Goal: Transaction & Acquisition: Subscribe to service/newsletter

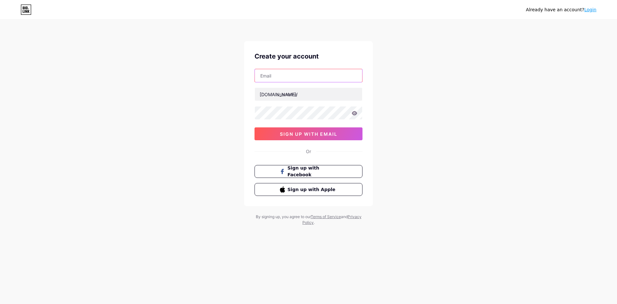
click at [281, 75] on input "text" at bounding box center [308, 75] width 107 height 13
click at [281, 73] on input "komitemutu" at bounding box center [308, 75] width 107 height 13
paste input "[EMAIL_ADDRESS][DOMAIN_NAME]"
type input "[EMAIL_ADDRESS][DOMAIN_NAME]"
click at [293, 98] on input "text" at bounding box center [308, 94] width 107 height 13
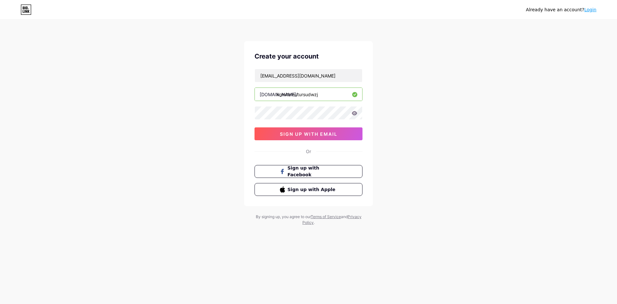
type input "komitemutursudwzj"
click at [320, 135] on span "sign up with email" at bounding box center [308, 133] width 57 height 5
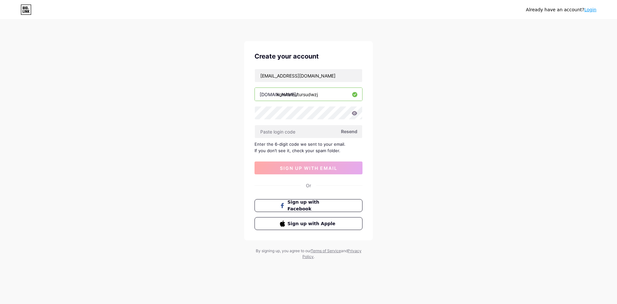
click at [346, 132] on span "Resend" at bounding box center [349, 131] width 16 height 7
click at [350, 131] on span "Resend" at bounding box center [349, 131] width 16 height 7
click at [348, 76] on input "[EMAIL_ADDRESS][DOMAIN_NAME]" at bounding box center [308, 75] width 107 height 13
click at [345, 132] on span "Resend" at bounding box center [349, 131] width 16 height 7
click at [346, 131] on span "Resend" at bounding box center [349, 131] width 16 height 7
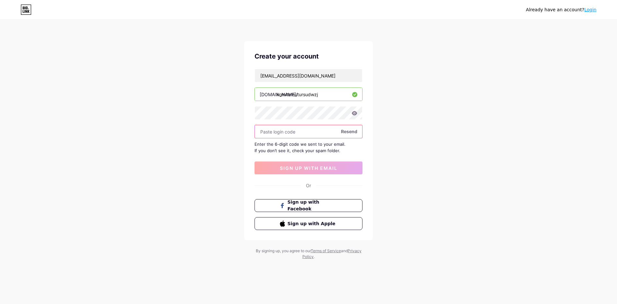
click at [300, 135] on input "text" at bounding box center [308, 131] width 107 height 13
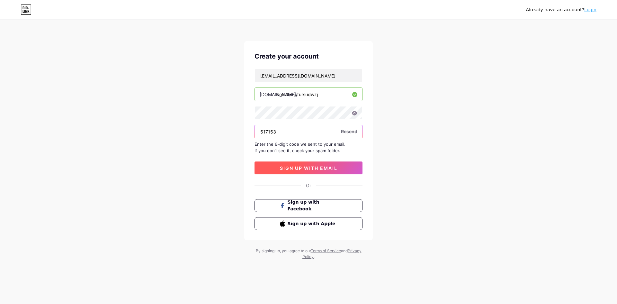
type input "517153"
click at [318, 165] on span "sign up with email" at bounding box center [308, 167] width 57 height 5
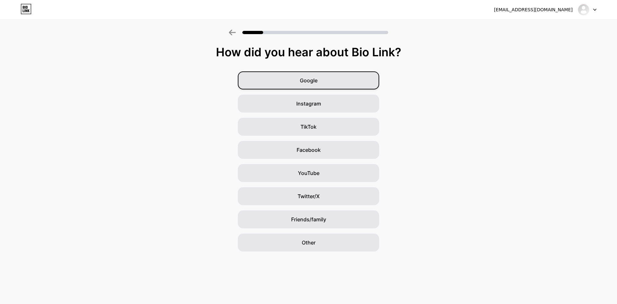
click at [335, 78] on div "Google" at bounding box center [308, 80] width 141 height 18
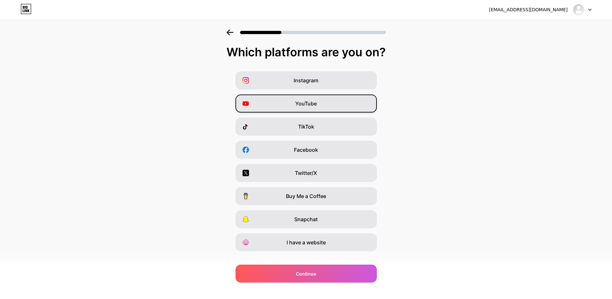
click at [304, 107] on div "YouTube" at bounding box center [305, 103] width 141 height 18
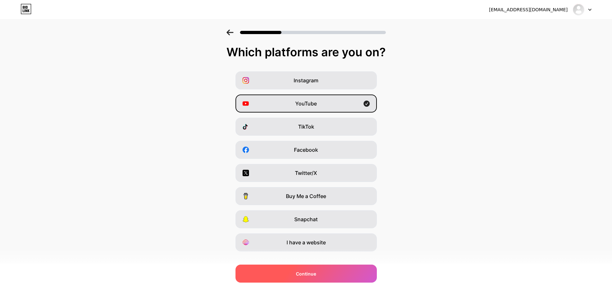
click at [315, 274] on span "Continue" at bounding box center [306, 273] width 20 height 7
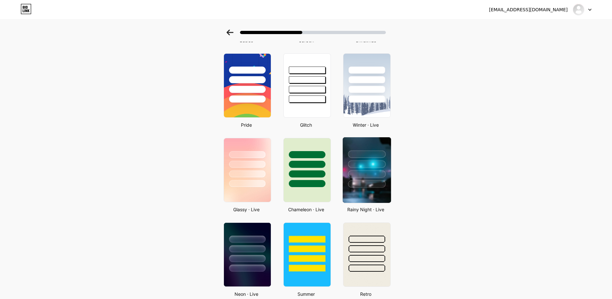
scroll to position [128, 0]
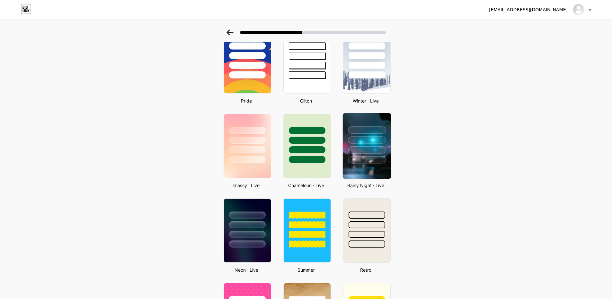
click at [371, 146] on div at bounding box center [367, 149] width 38 height 7
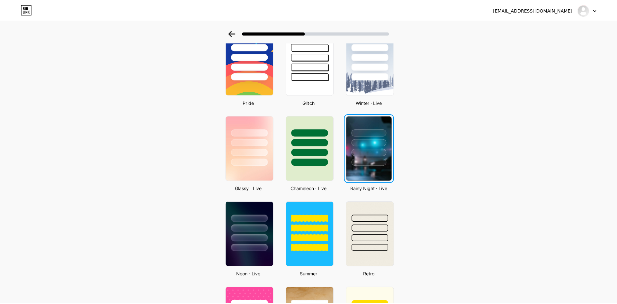
scroll to position [0, 0]
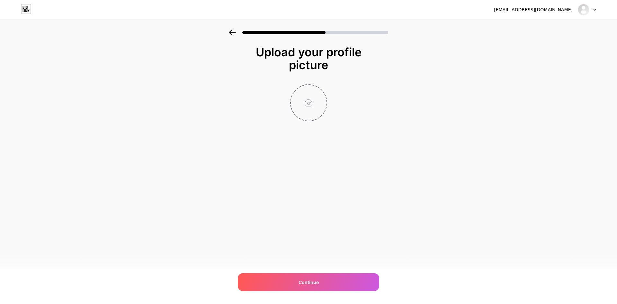
click at [307, 102] on input "file" at bounding box center [309, 103] width 36 height 36
type input "C:\fakepath\images.jpeg-34.jpg"
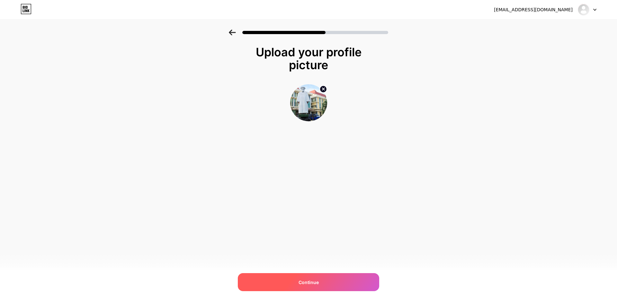
click at [315, 283] on span "Continue" at bounding box center [308, 281] width 20 height 7
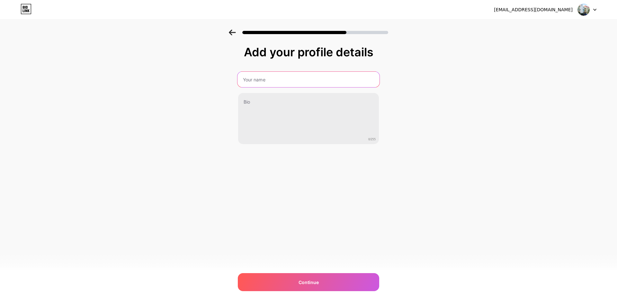
click at [281, 84] on input "text" at bounding box center [308, 79] width 142 height 15
type input "R"
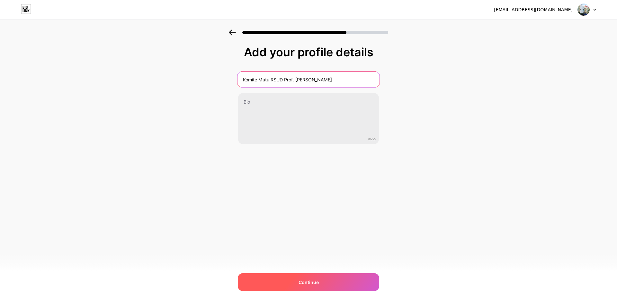
type input "Komite Mutu RSUD Prof. [PERSON_NAME]"
click at [315, 277] on div "Continue" at bounding box center [308, 282] width 141 height 18
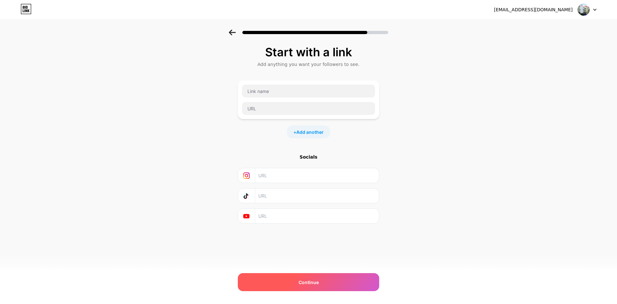
click at [324, 285] on div "Continue" at bounding box center [308, 282] width 141 height 18
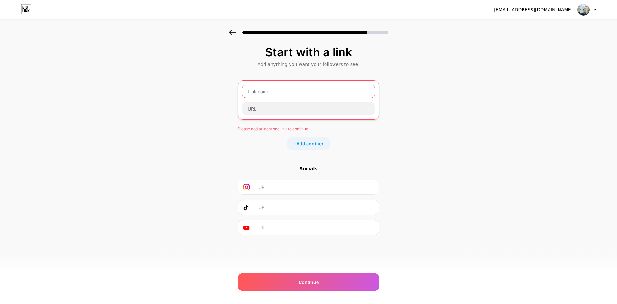
click at [281, 93] on input "text" at bounding box center [308, 91] width 132 height 13
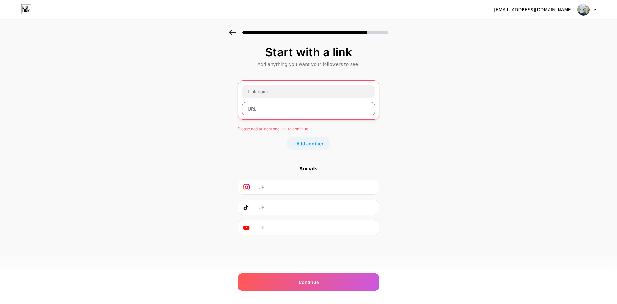
click at [277, 110] on input "text" at bounding box center [308, 108] width 132 height 13
paste input "[URL][DOMAIN_NAME]"
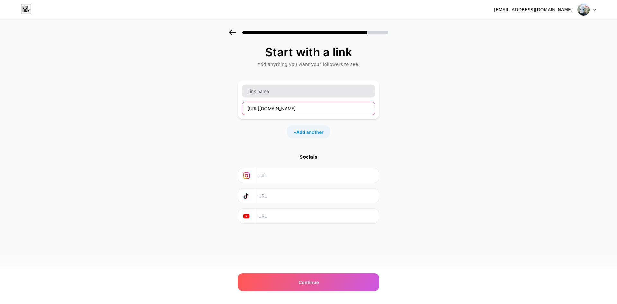
type input "[URL][DOMAIN_NAME]"
click at [273, 95] on input "text" at bounding box center [308, 90] width 133 height 13
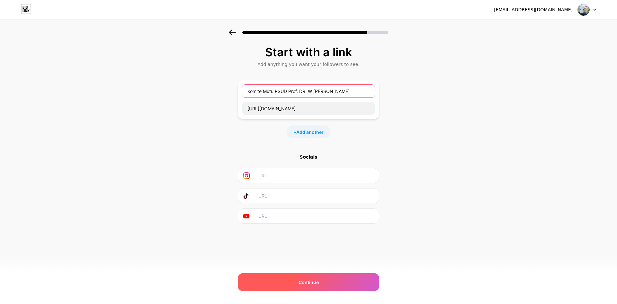
type input "Komite Mutu RSUD Prof. DR. W [PERSON_NAME]"
click at [313, 281] on span "Continue" at bounding box center [308, 281] width 20 height 7
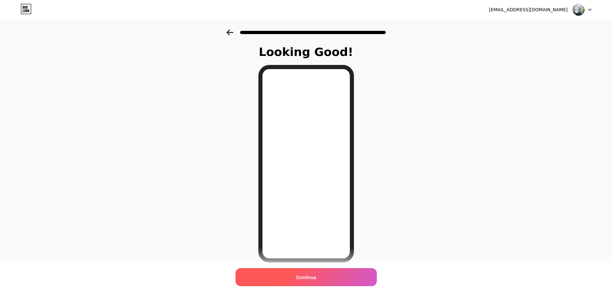
click at [320, 276] on div "Continue" at bounding box center [305, 277] width 141 height 18
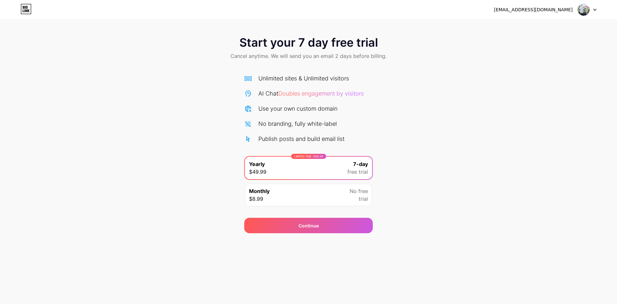
click at [595, 9] on icon at bounding box center [594, 10] width 3 height 2
click at [536, 28] on li "Logout" at bounding box center [556, 26] width 80 height 17
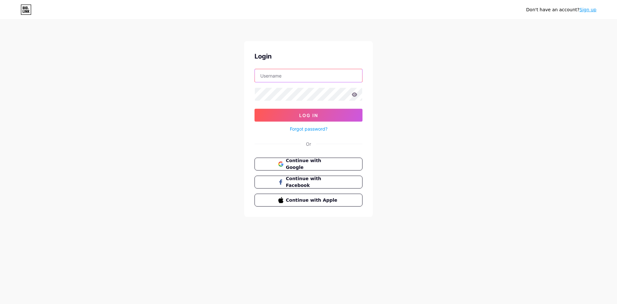
type input "[EMAIL_ADDRESS][DOMAIN_NAME]"
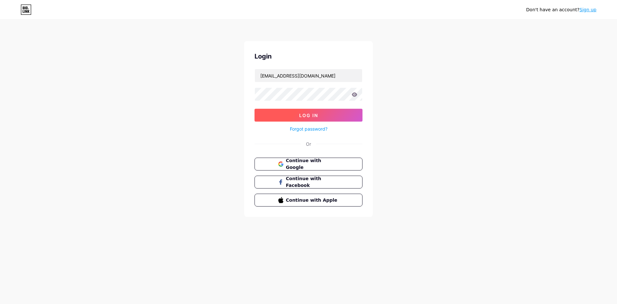
click at [309, 114] on span "Log In" at bounding box center [308, 114] width 19 height 5
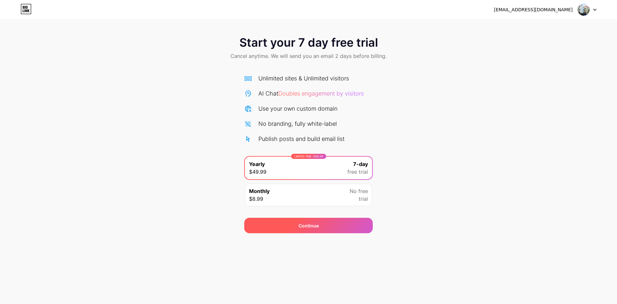
click at [323, 226] on div "Continue" at bounding box center [308, 224] width 128 height 15
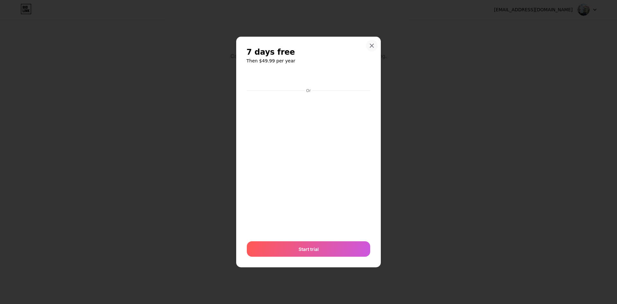
click at [371, 46] on icon at bounding box center [372, 46] width 4 height 4
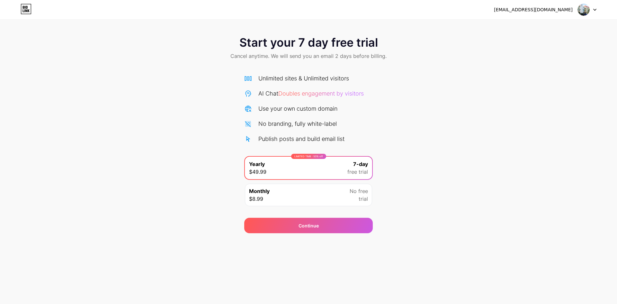
click at [592, 8] on div at bounding box center [586, 10] width 19 height 12
click at [540, 27] on li "Logout" at bounding box center [556, 26] width 80 height 17
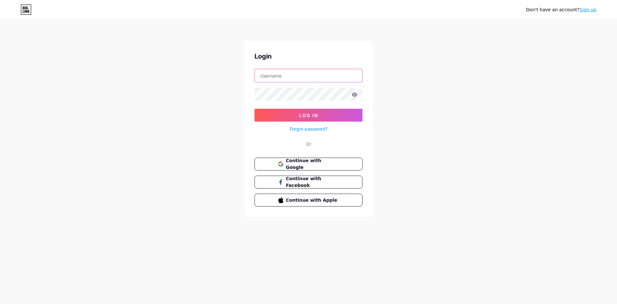
type input "[EMAIL_ADDRESS][DOMAIN_NAME]"
